Goal: Task Accomplishment & Management: Complete application form

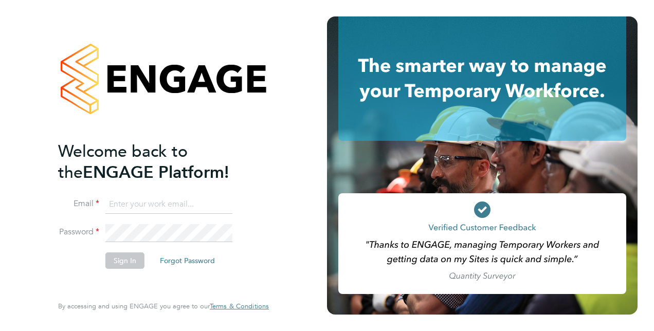
type input "jayne.cadman@vistry.co.uk"
click at [122, 254] on button "Sign In" at bounding box center [124, 261] width 39 height 16
click at [128, 258] on div "Sorry, we are having problems connecting to our services." at bounding box center [163, 165] width 327 height 331
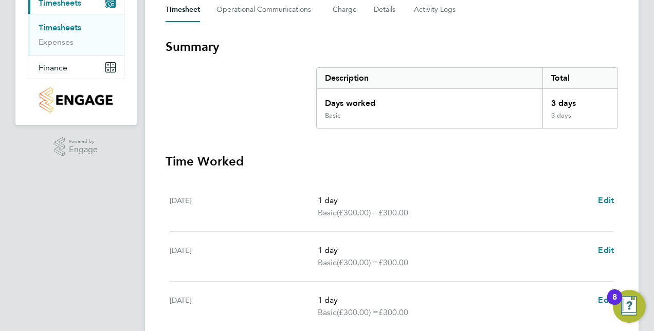
scroll to position [309, 0]
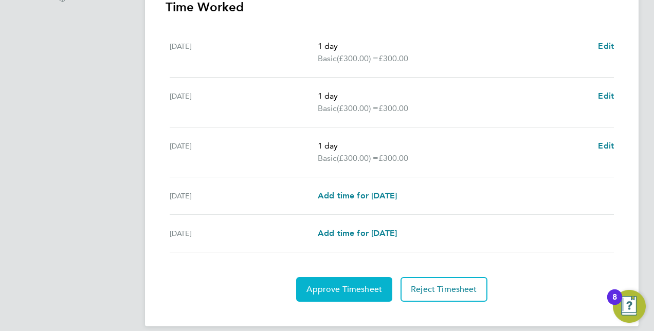
click at [337, 286] on span "Approve Timesheet" at bounding box center [345, 290] width 76 height 10
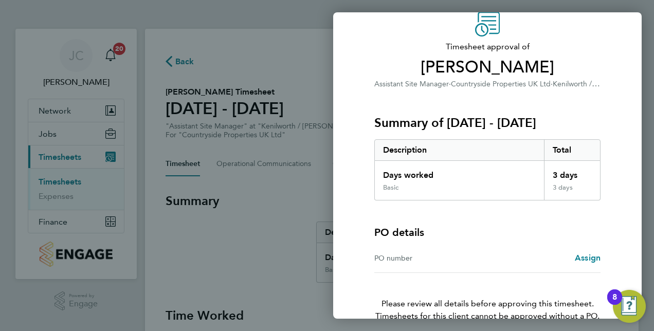
scroll to position [102, 0]
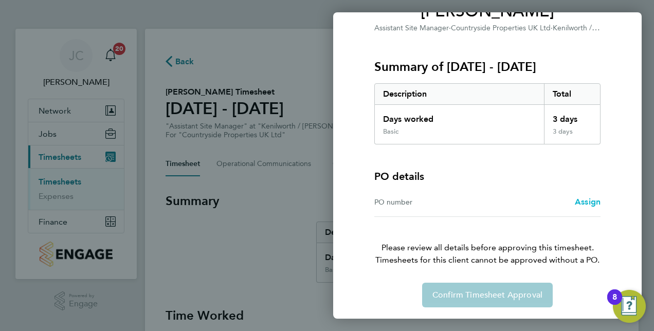
click at [595, 201] on span "Assign" at bounding box center [588, 202] width 26 height 10
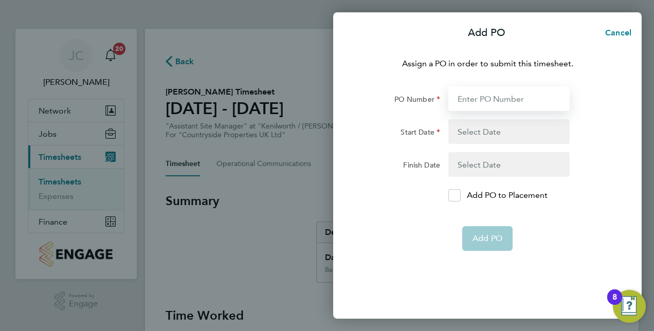
click at [482, 95] on input "PO Number" at bounding box center [509, 98] width 121 height 25
type input "CD548"
type input "[DATE]"
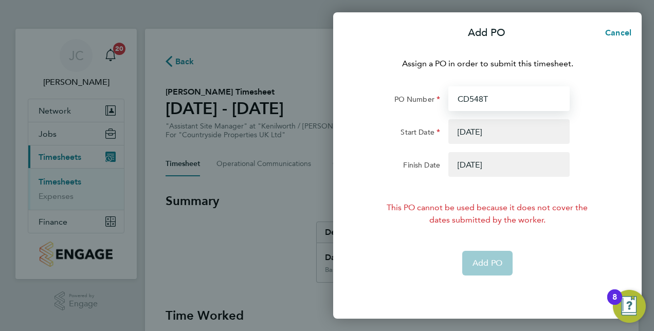
type input "CD548TT"
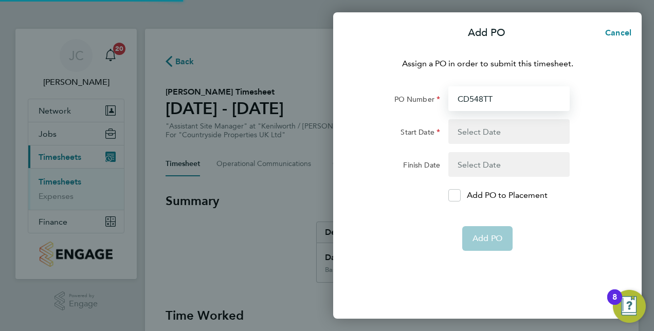
type input "CD548TT"
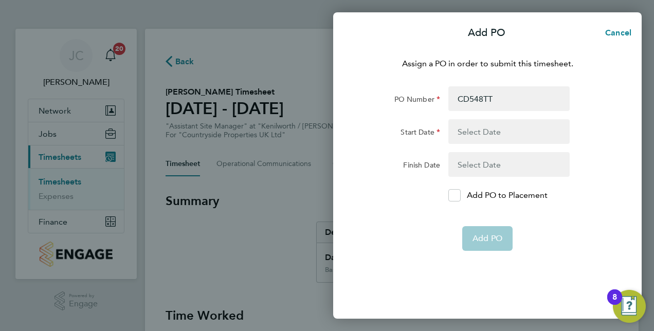
click at [472, 130] on button "button" at bounding box center [509, 131] width 121 height 25
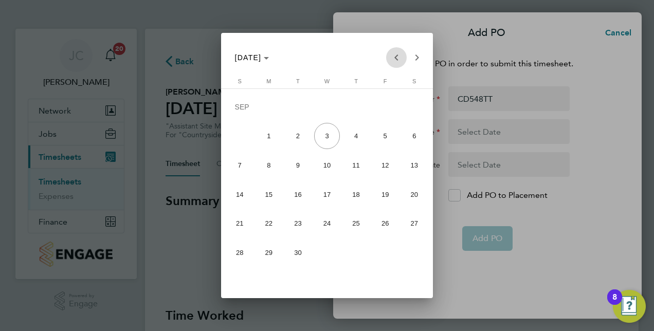
click at [394, 57] on span "Previous month" at bounding box center [396, 57] width 21 height 21
click at [281, 224] on span "25" at bounding box center [269, 226] width 26 height 26
type input "[DATE]"
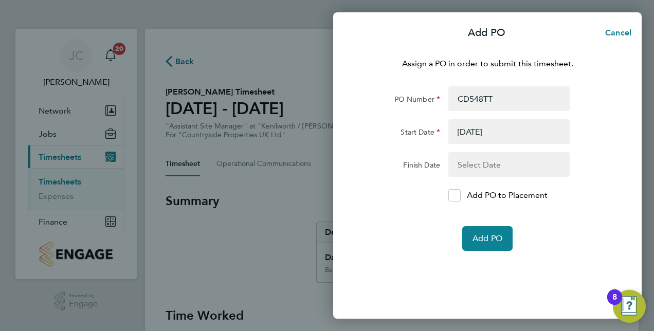
click at [498, 166] on button "button" at bounding box center [509, 164] width 121 height 25
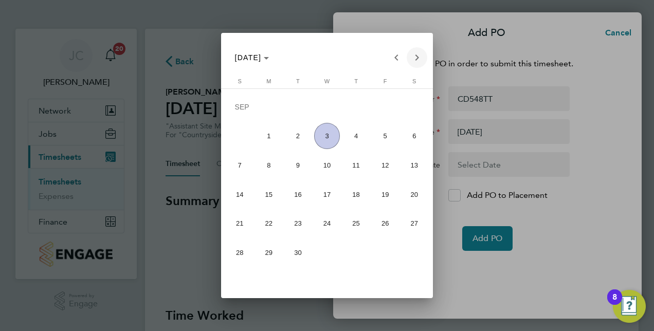
click at [418, 55] on span "Next month" at bounding box center [417, 57] width 21 height 21
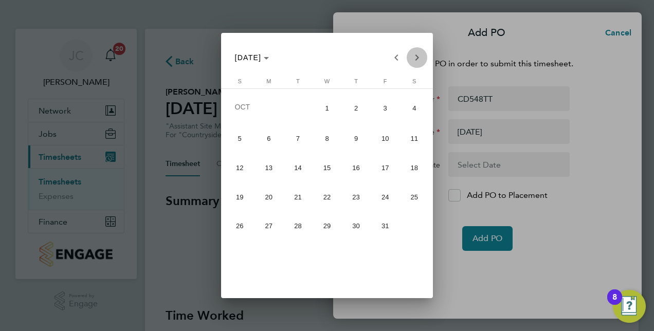
click at [418, 55] on span "Next month" at bounding box center [417, 57] width 21 height 21
click at [398, 56] on span "Previous month" at bounding box center [396, 57] width 21 height 21
click at [323, 255] on span "31" at bounding box center [327, 253] width 26 height 26
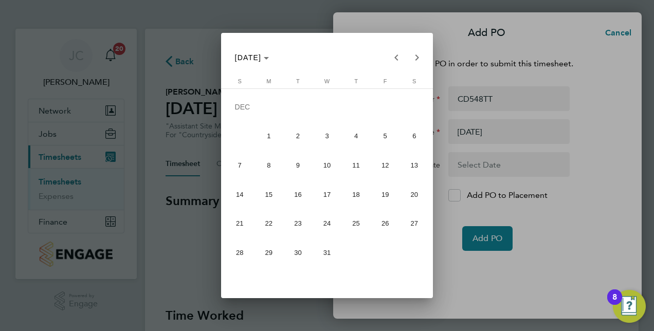
type input "[DATE]"
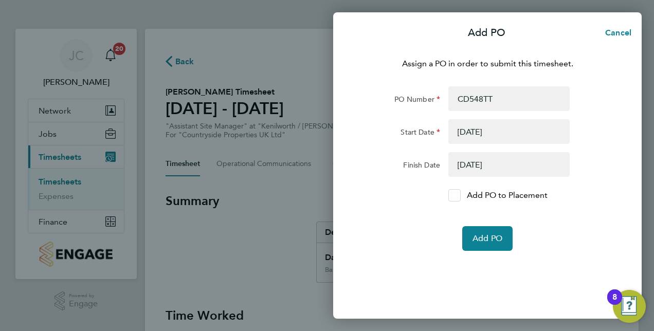
click at [463, 193] on label "Add PO to Placement" at bounding box center [509, 195] width 121 height 12
click at [458, 196] on input "Add PO to Placement" at bounding box center [458, 196] width 0 height 0
click at [488, 236] on span "Add PO" at bounding box center [488, 239] width 30 height 10
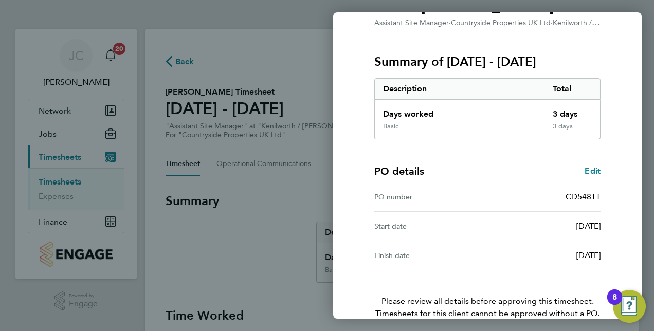
scroll to position [161, 0]
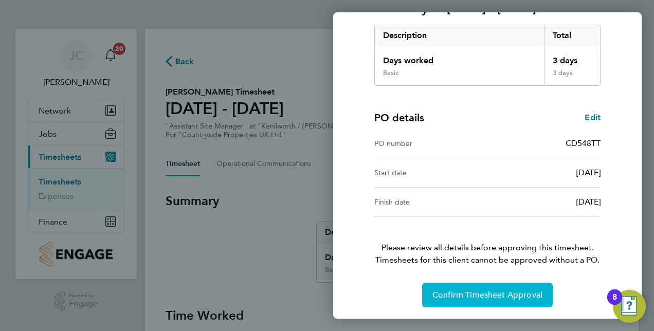
click at [460, 287] on button "Confirm Timesheet Approval" at bounding box center [487, 295] width 131 height 25
